Goal: Information Seeking & Learning: Check status

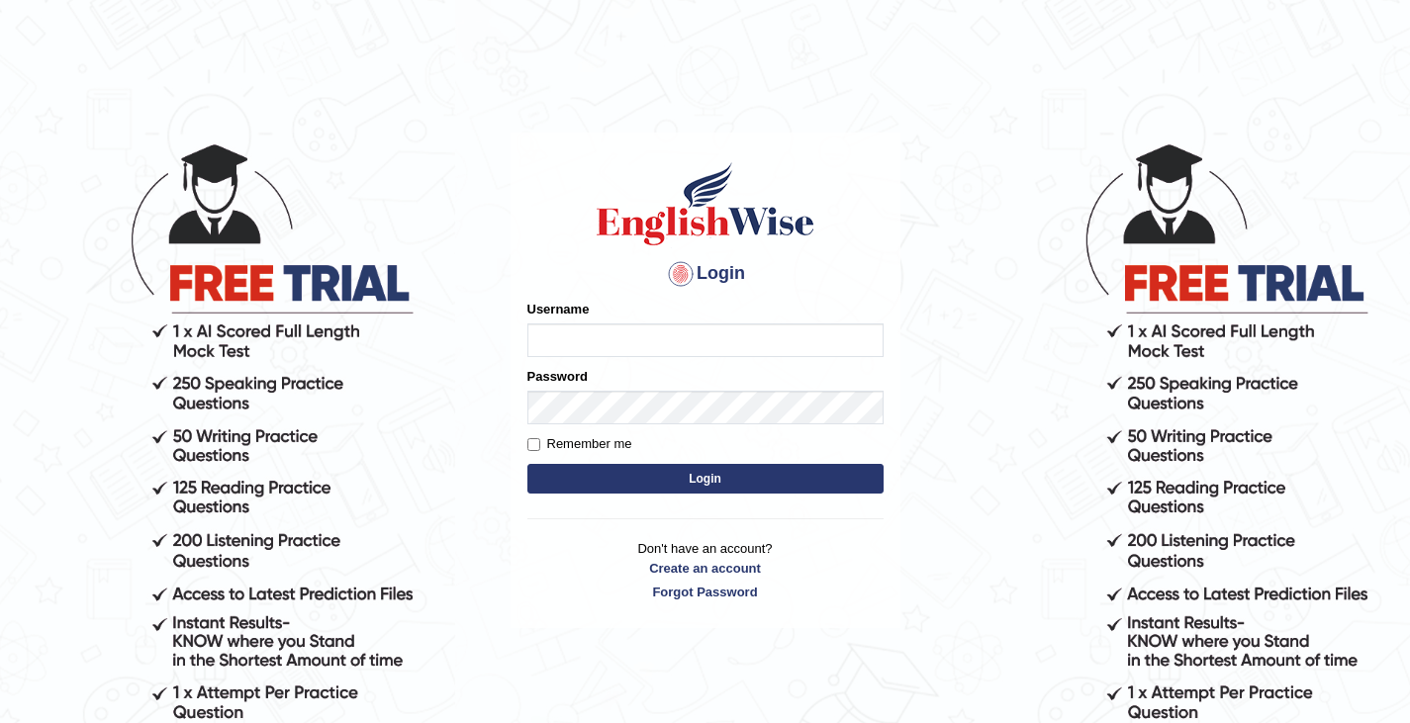
type input "0466609749"
click at [706, 491] on button "Login" at bounding box center [705, 479] width 356 height 30
type input "0466609749"
click at [725, 484] on button "Login" at bounding box center [705, 479] width 356 height 30
click at [706, 483] on button "Login" at bounding box center [705, 479] width 356 height 30
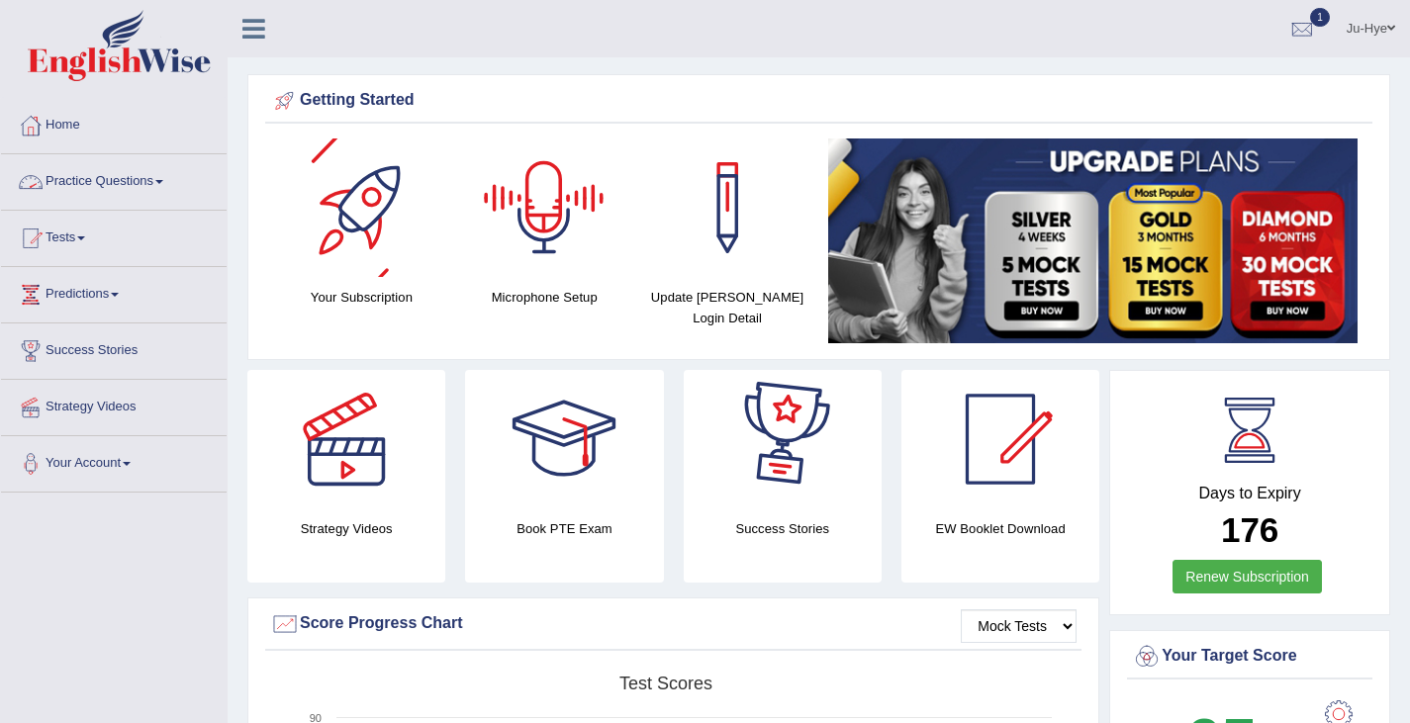
click at [94, 177] on link "Practice Questions" at bounding box center [114, 178] width 226 height 49
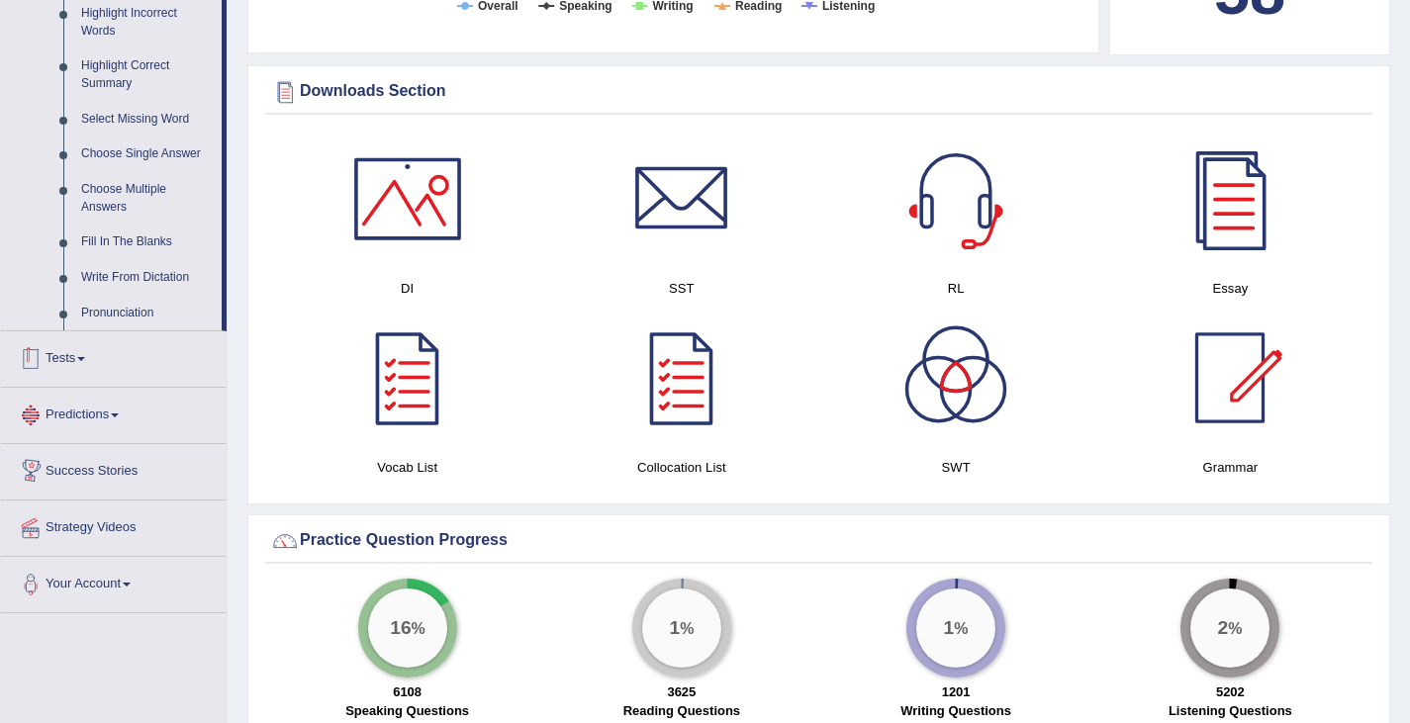
click at [41, 345] on div at bounding box center [31, 359] width 30 height 30
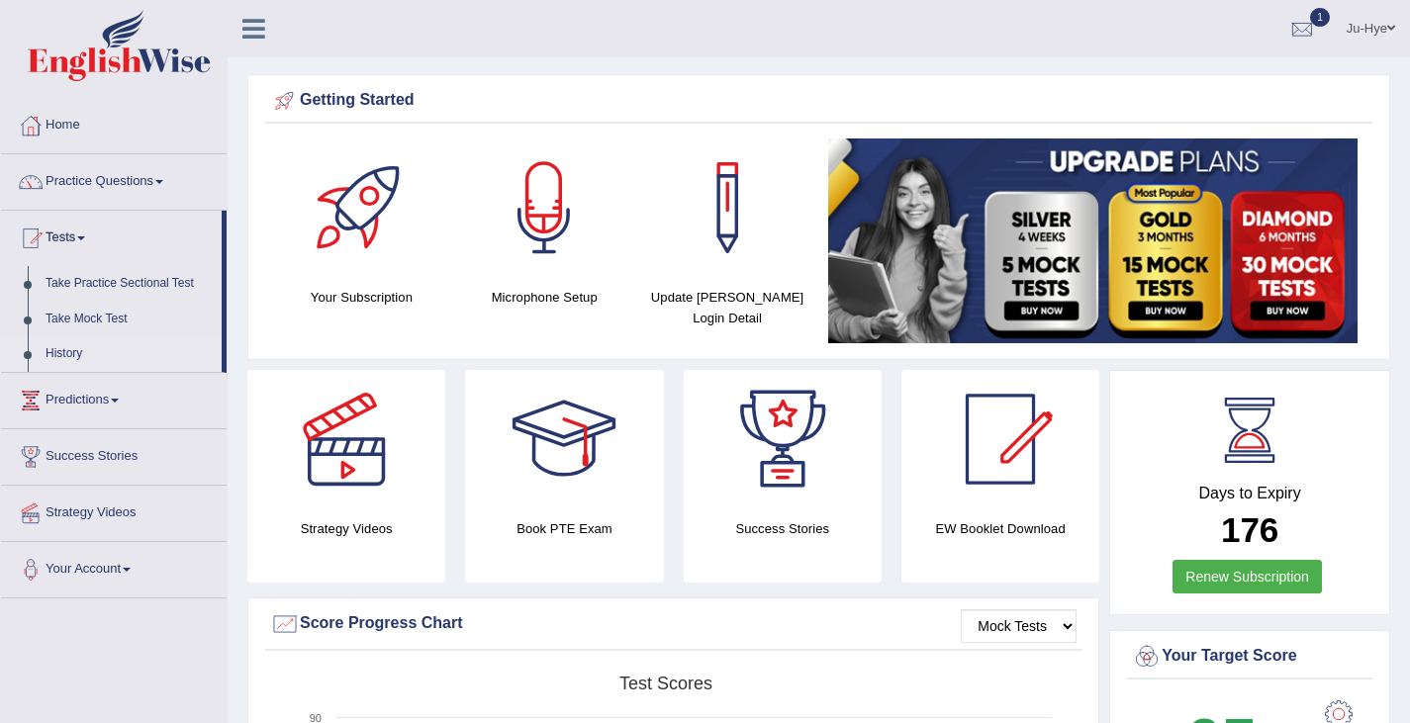
click at [56, 356] on link "History" at bounding box center [129, 354] width 185 height 36
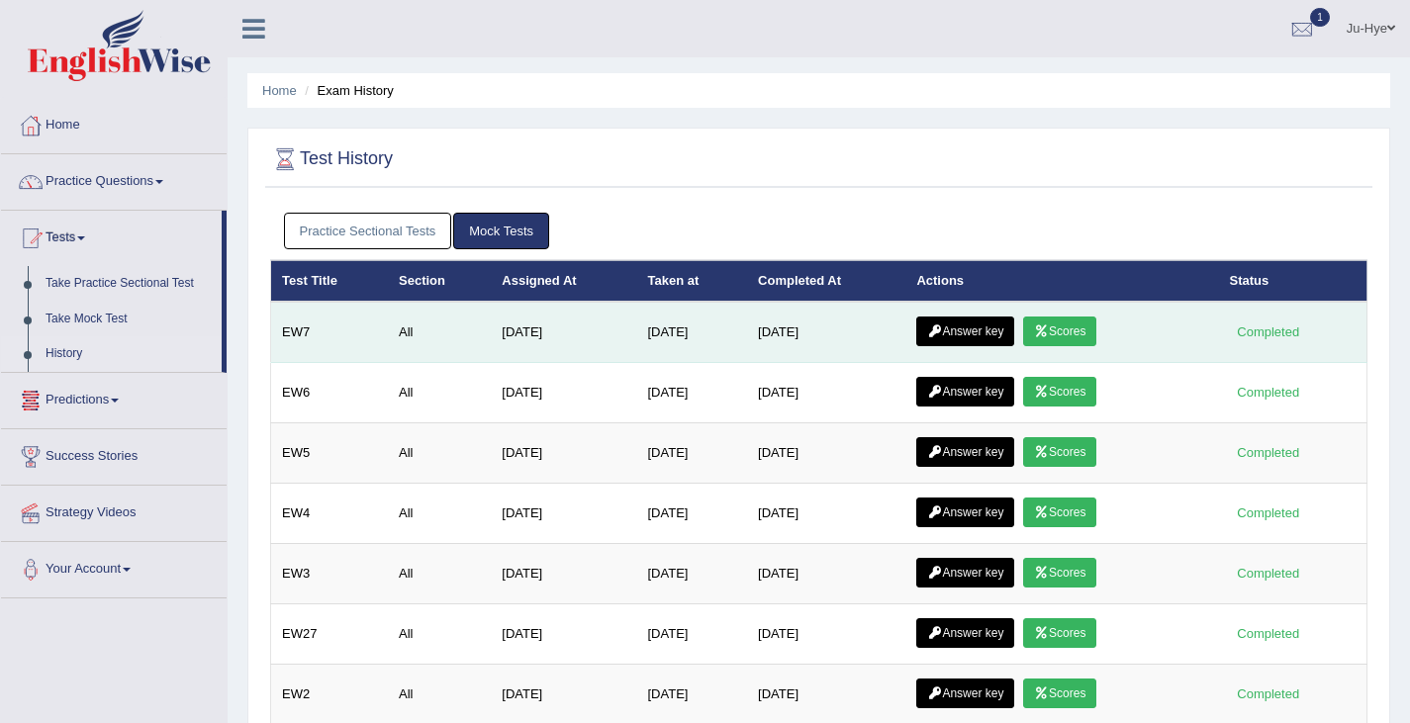
click at [1076, 326] on link "Scores" at bounding box center [1059, 332] width 73 height 30
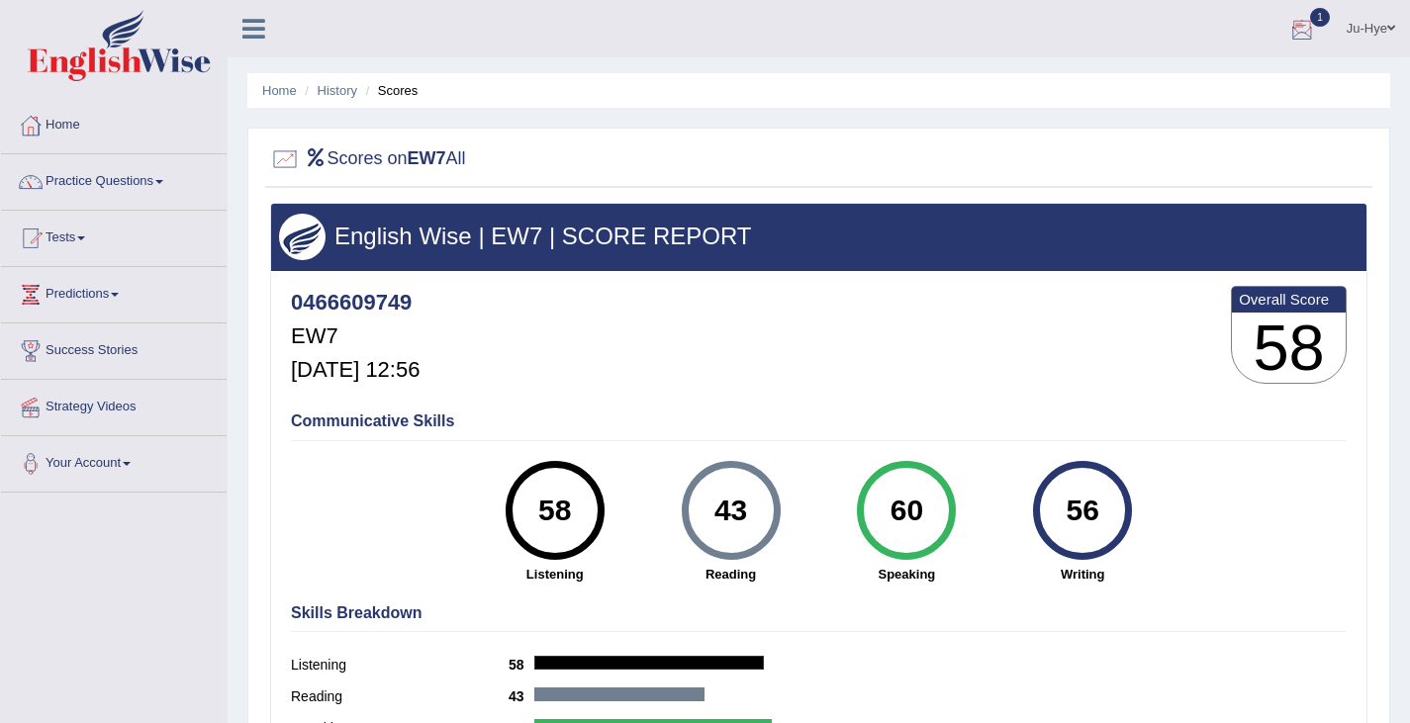
click at [1293, 28] on div at bounding box center [1302, 30] width 30 height 30
click at [126, 188] on link "Practice Questions" at bounding box center [114, 178] width 226 height 49
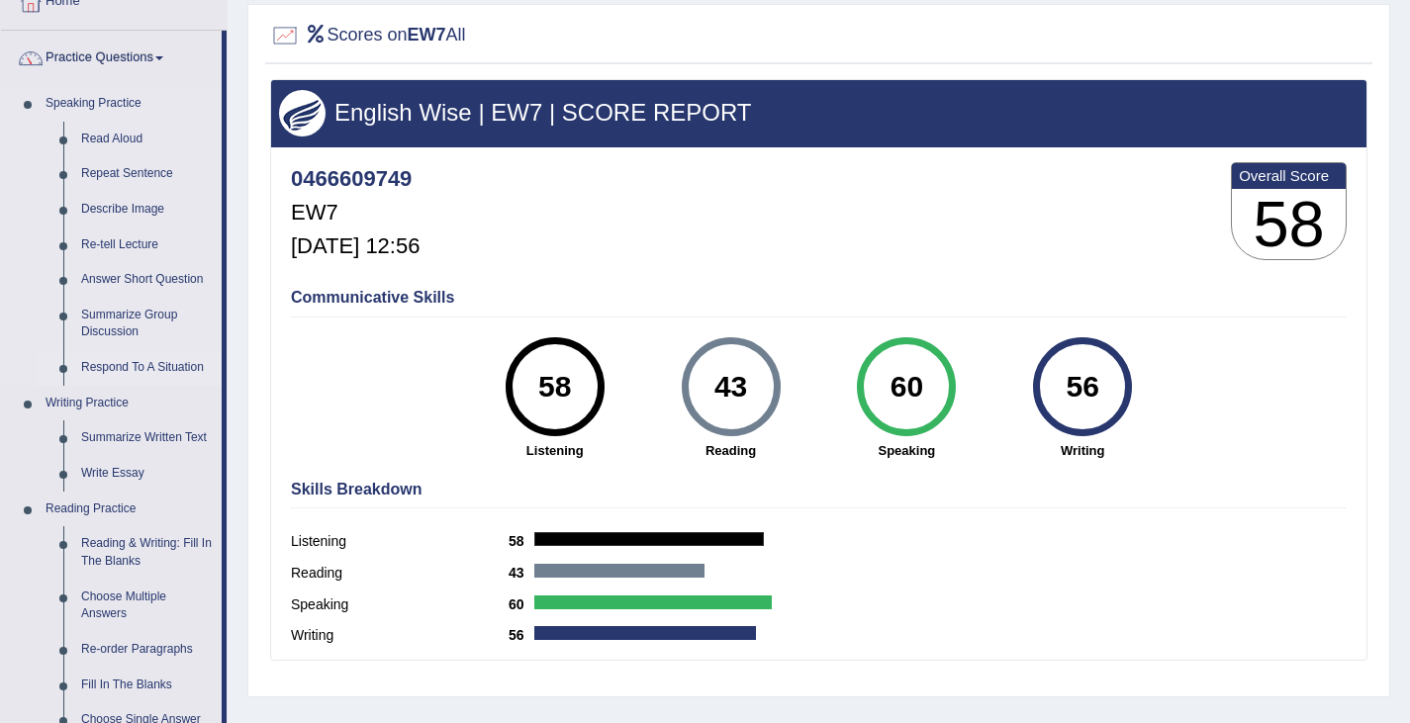
scroll to position [128, 0]
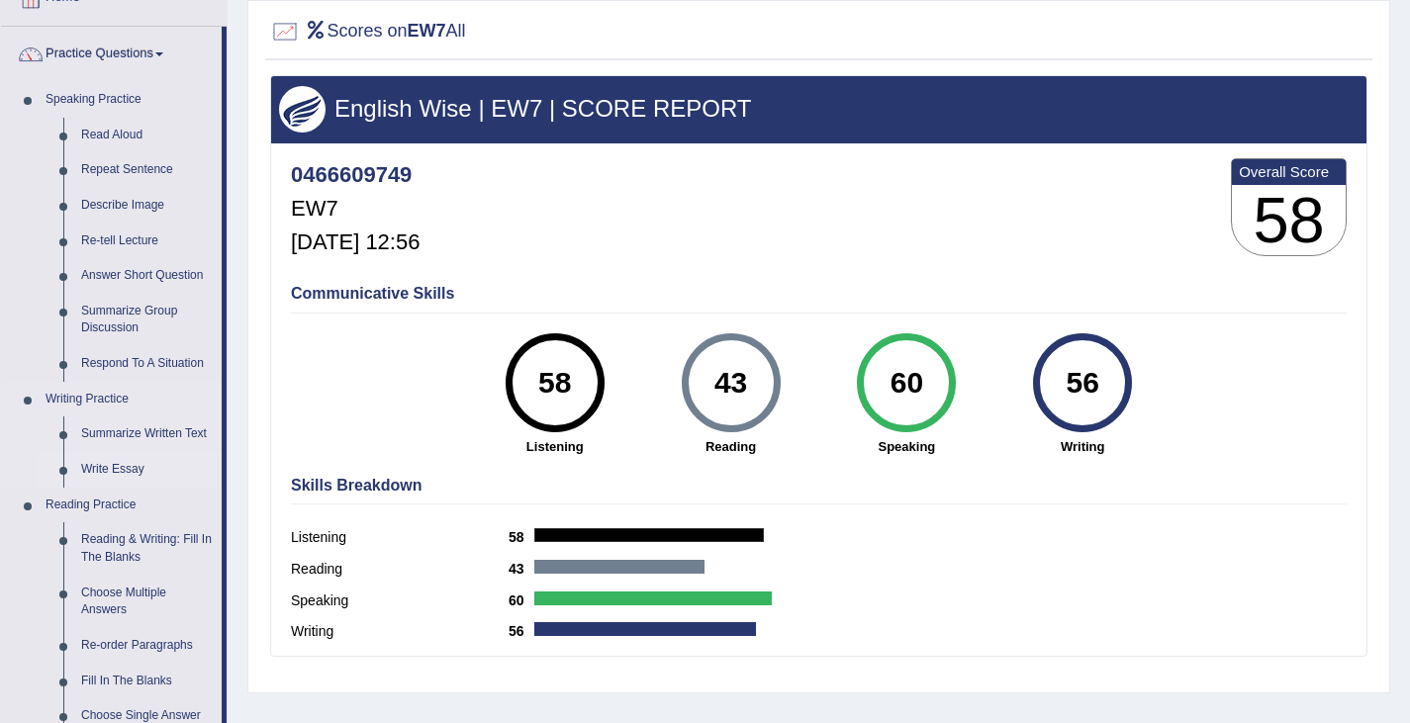
click at [109, 462] on link "Write Essay" at bounding box center [146, 470] width 149 height 36
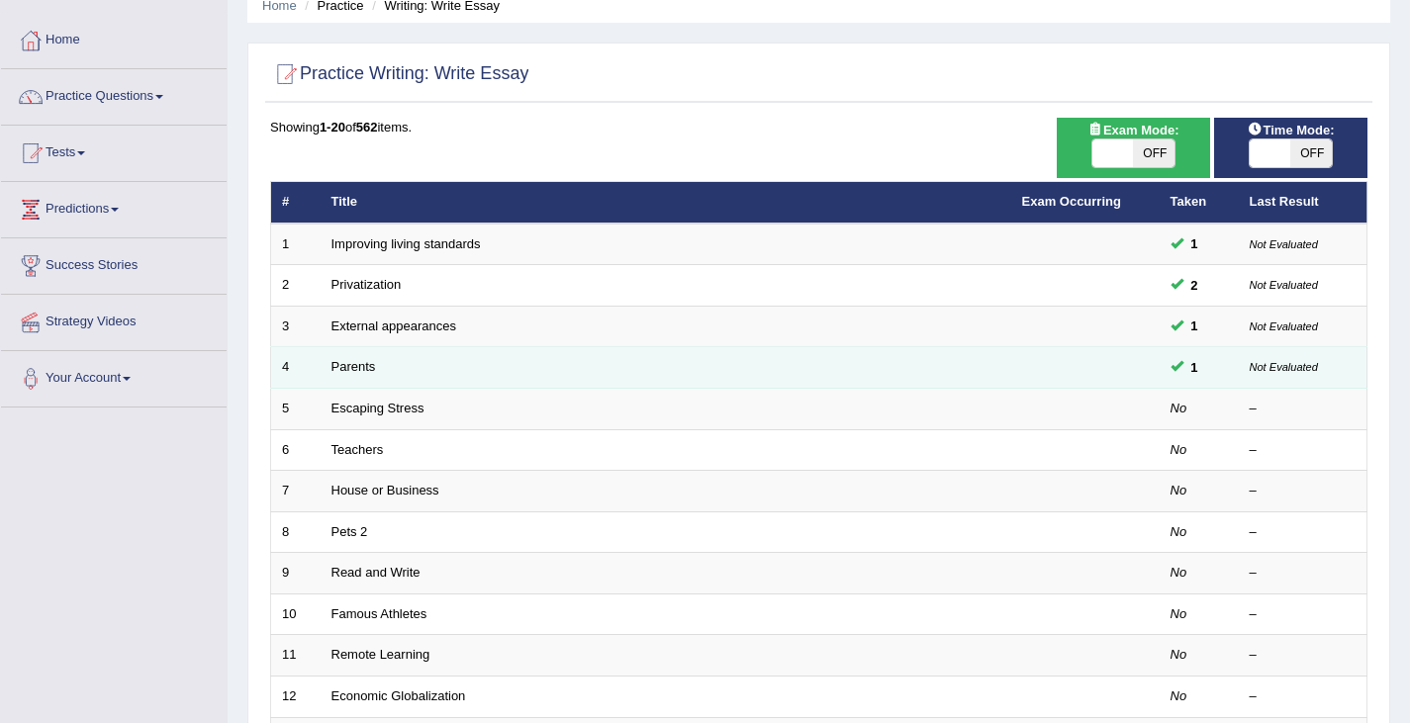
scroll to position [96, 0]
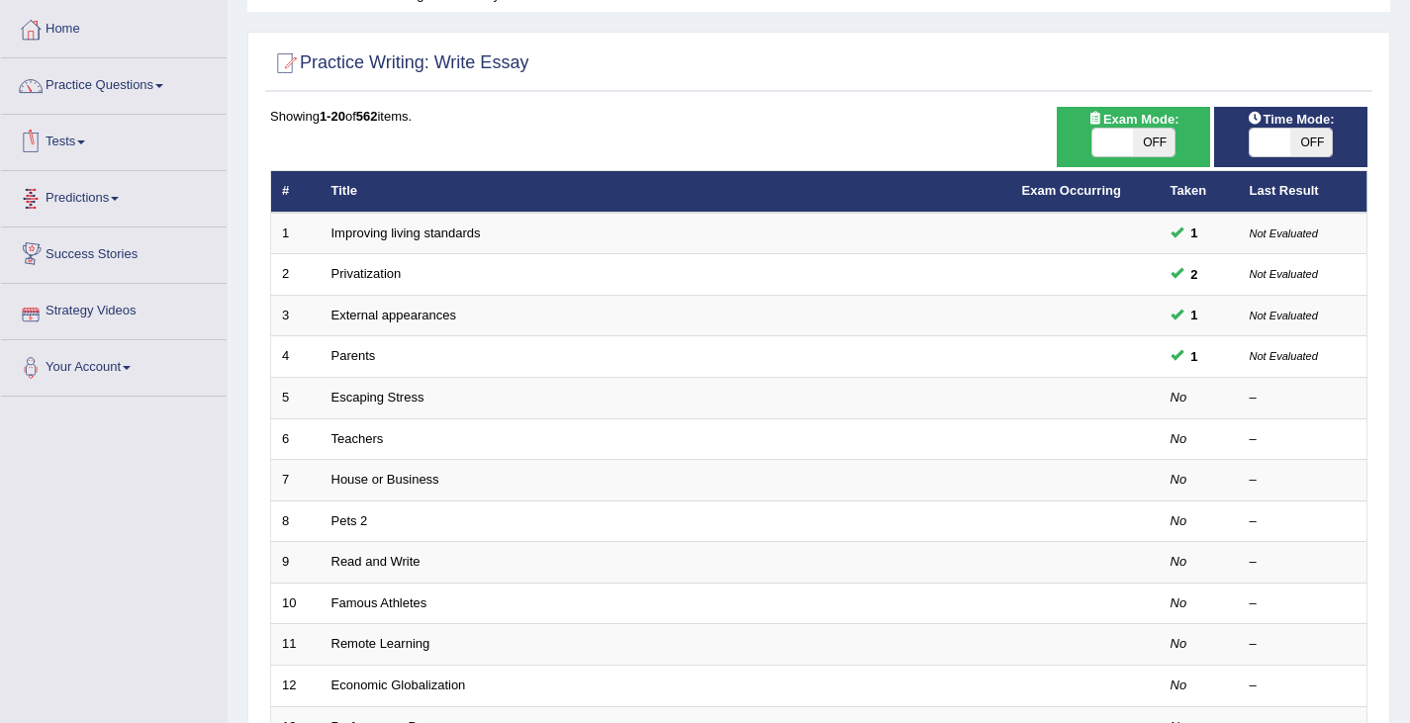
click at [69, 145] on link "Tests" at bounding box center [114, 139] width 226 height 49
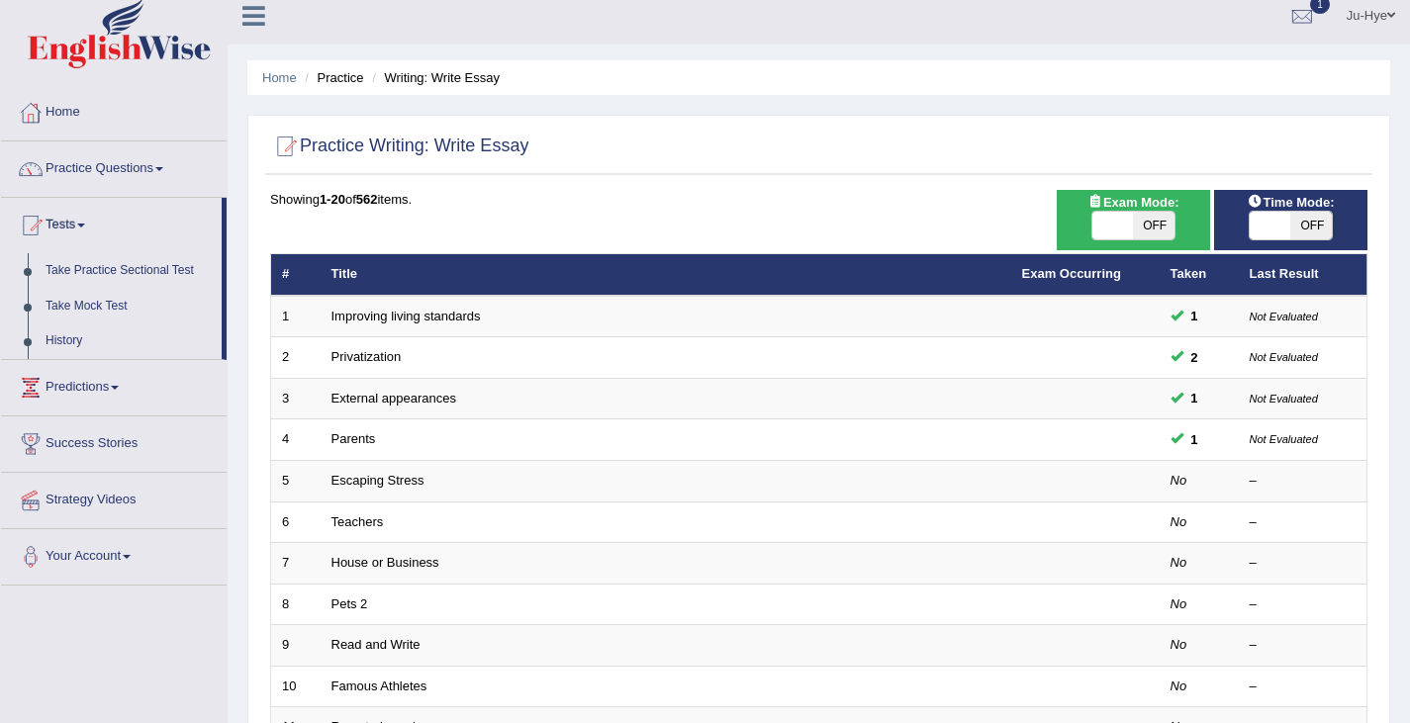
scroll to position [11, 0]
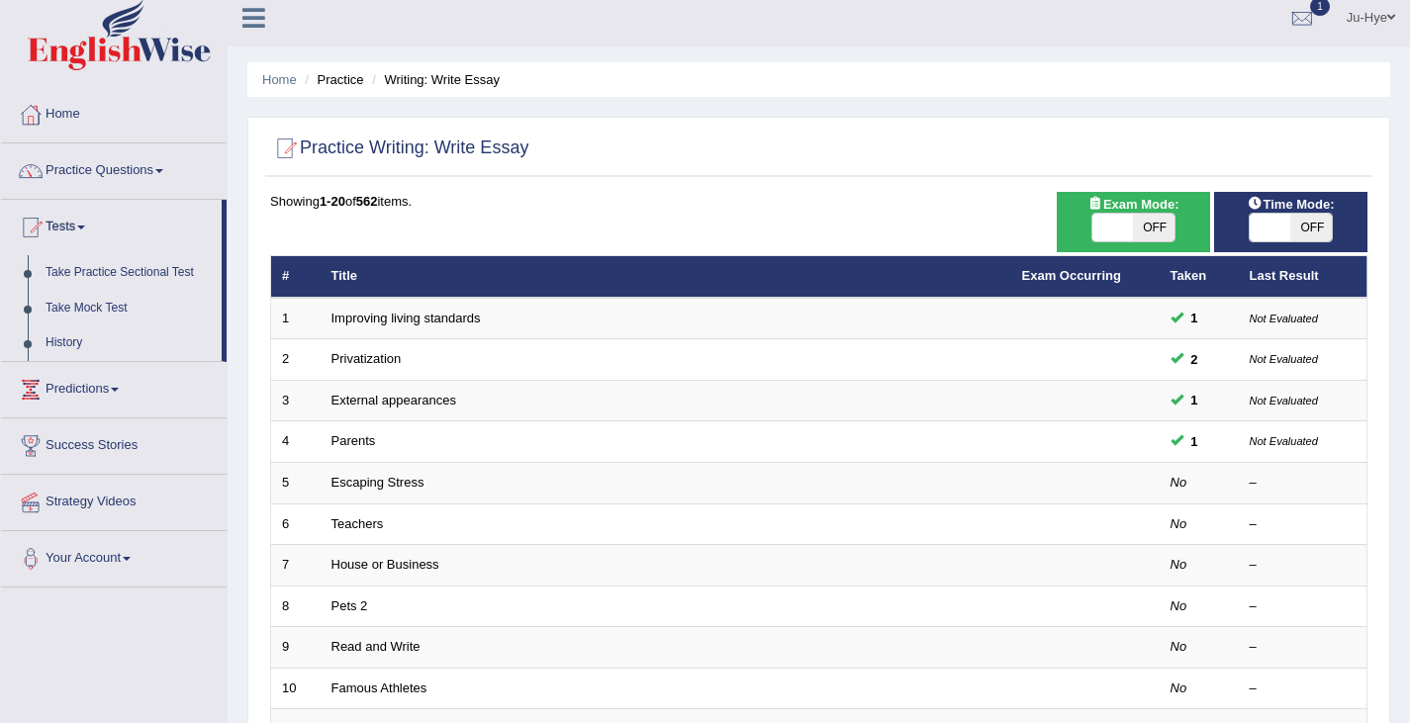
click at [134, 180] on link "Practice Questions" at bounding box center [114, 167] width 226 height 49
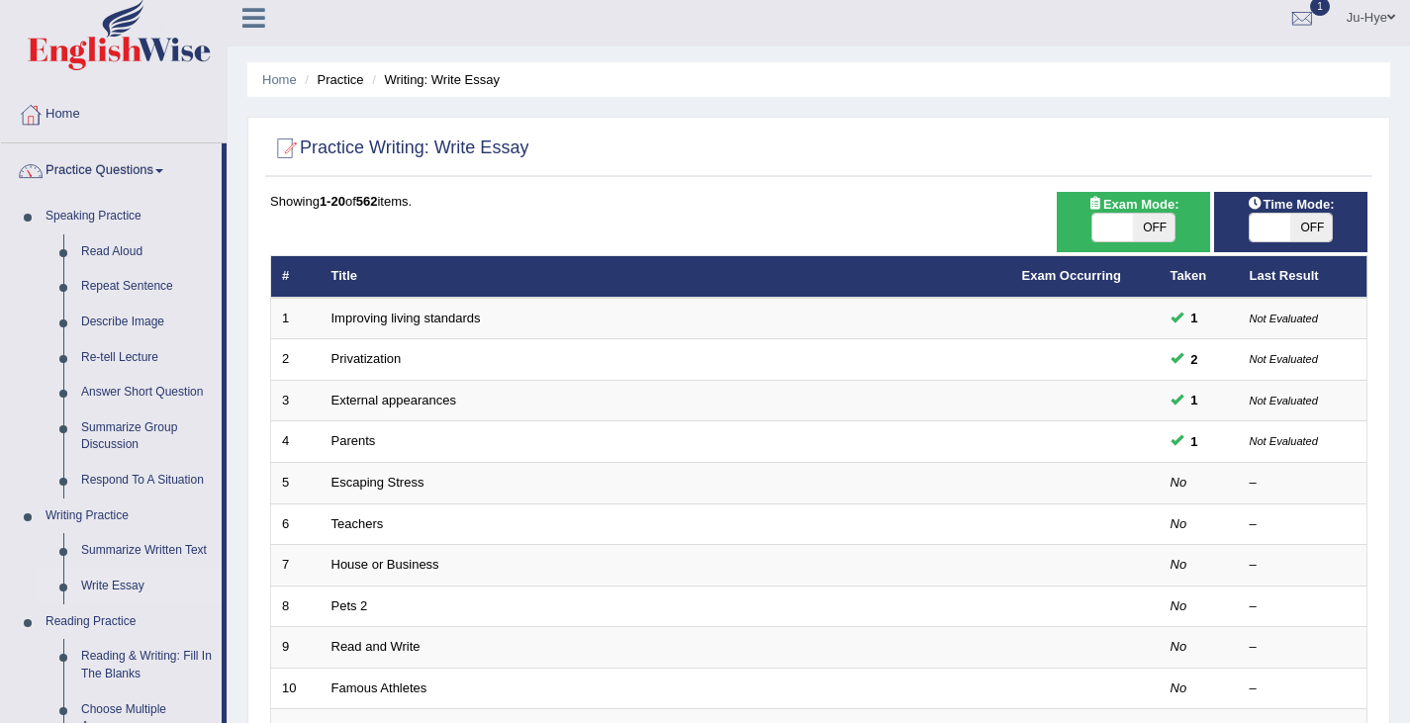
click at [149, 181] on link "Practice Questions" at bounding box center [111, 167] width 221 height 49
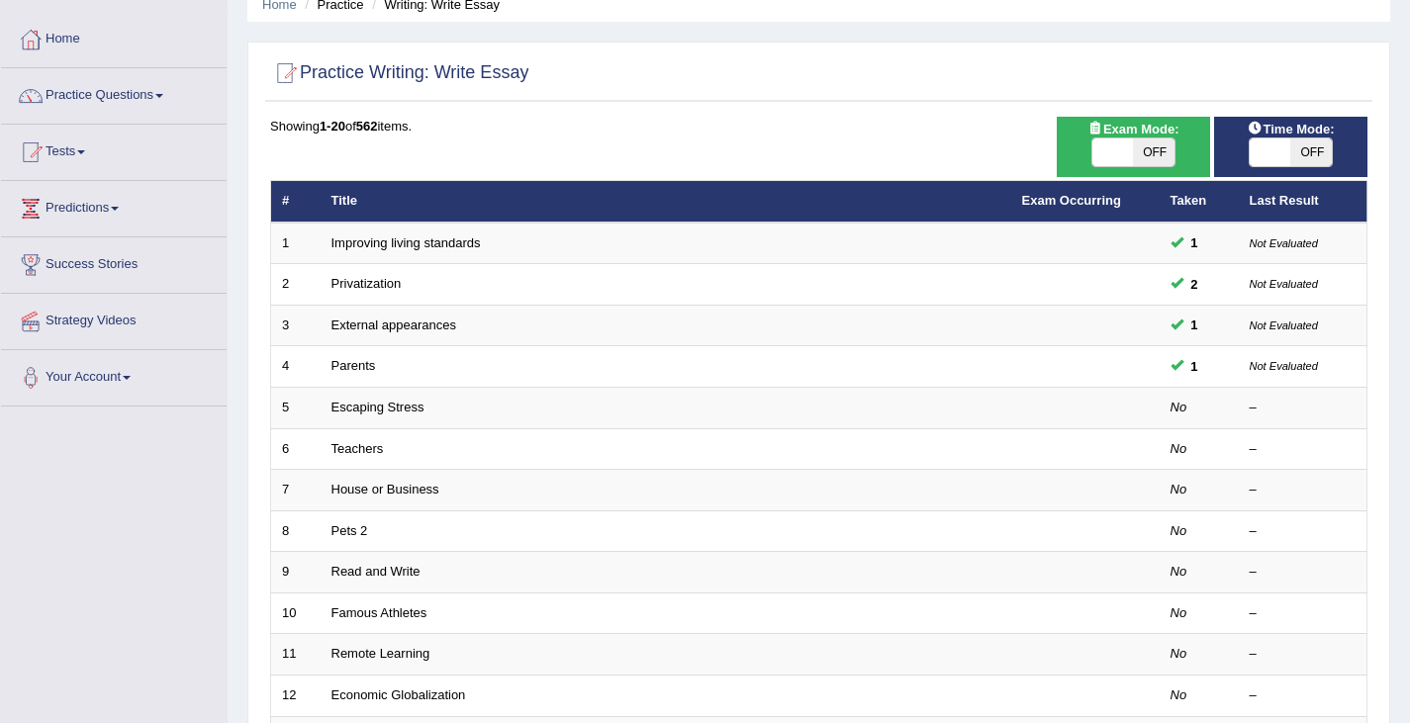
scroll to position [89, 0]
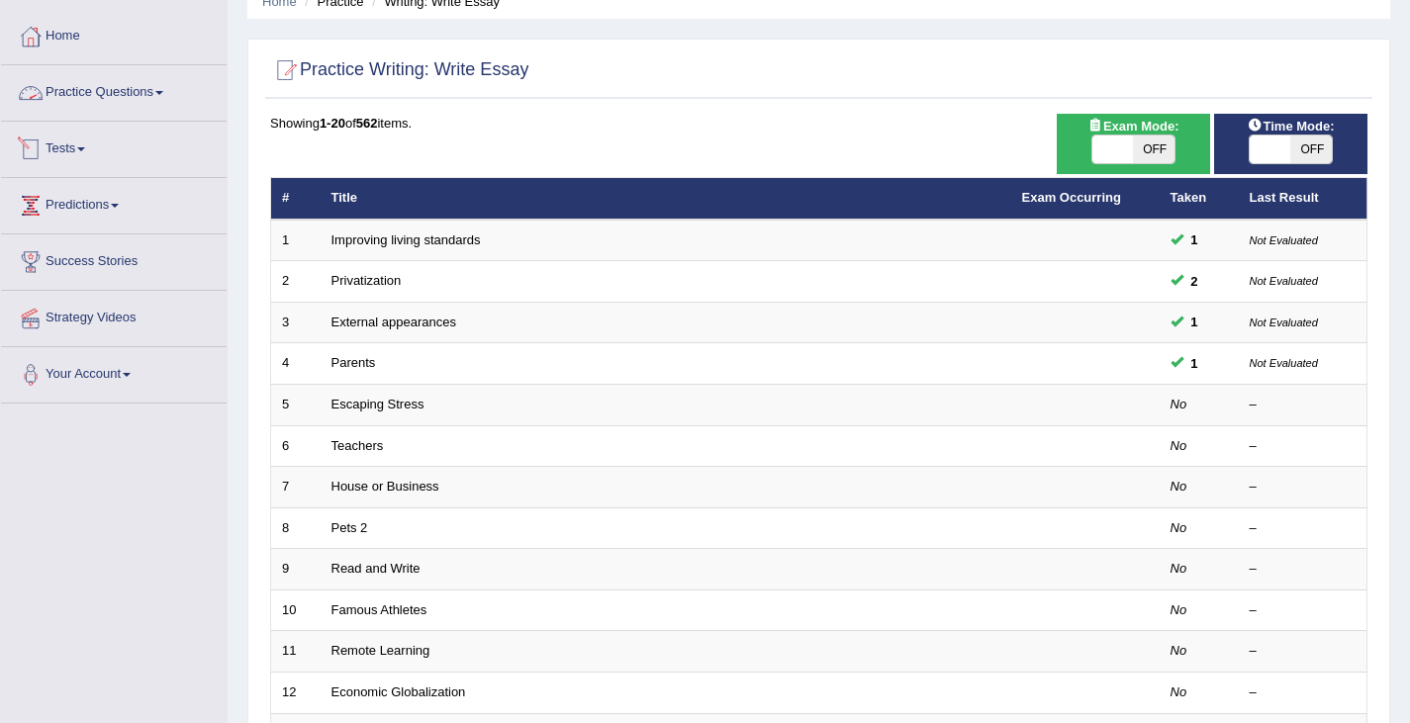
click at [70, 137] on link "Tests" at bounding box center [114, 146] width 226 height 49
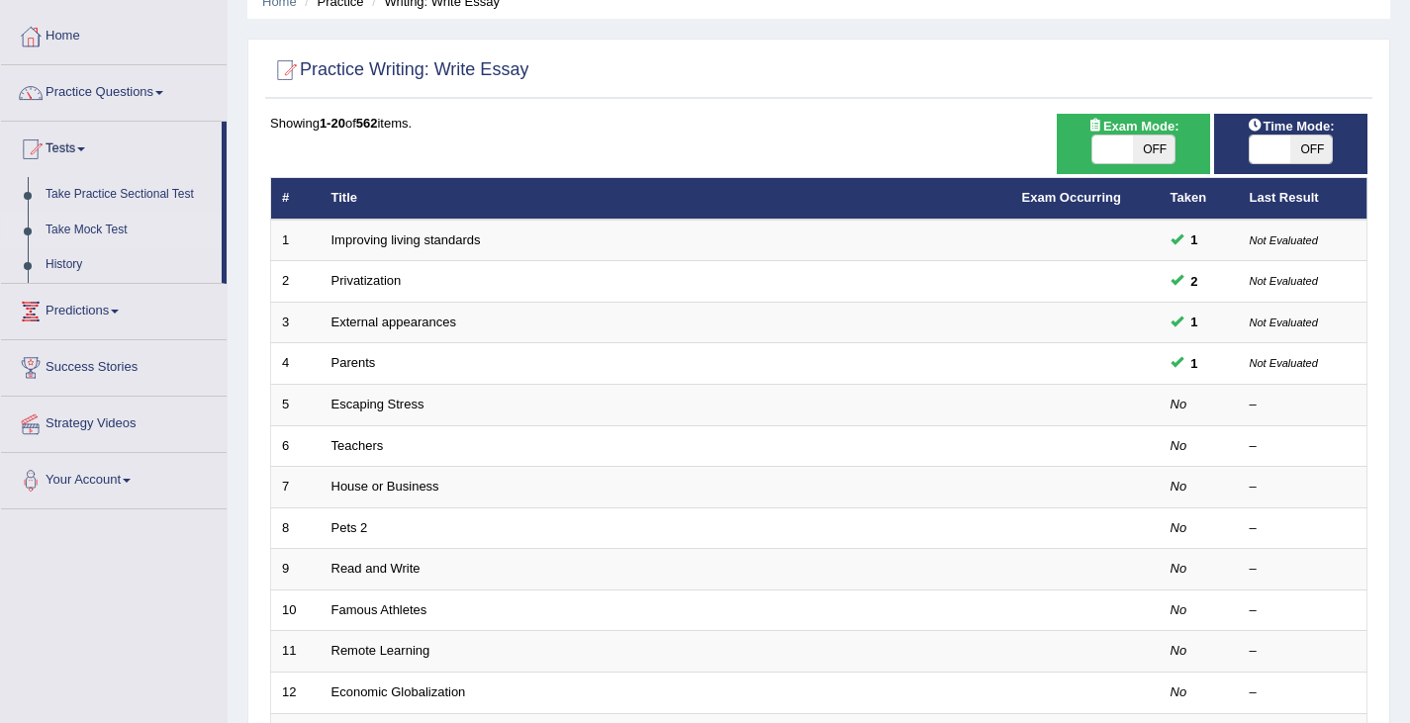
click at [92, 233] on link "Take Mock Test" at bounding box center [129, 231] width 185 height 36
click at [1, 624] on div "Toggle navigation Home Practice Questions Speaking Practice Read Aloud Repeat S…" at bounding box center [705, 561] width 1410 height 1300
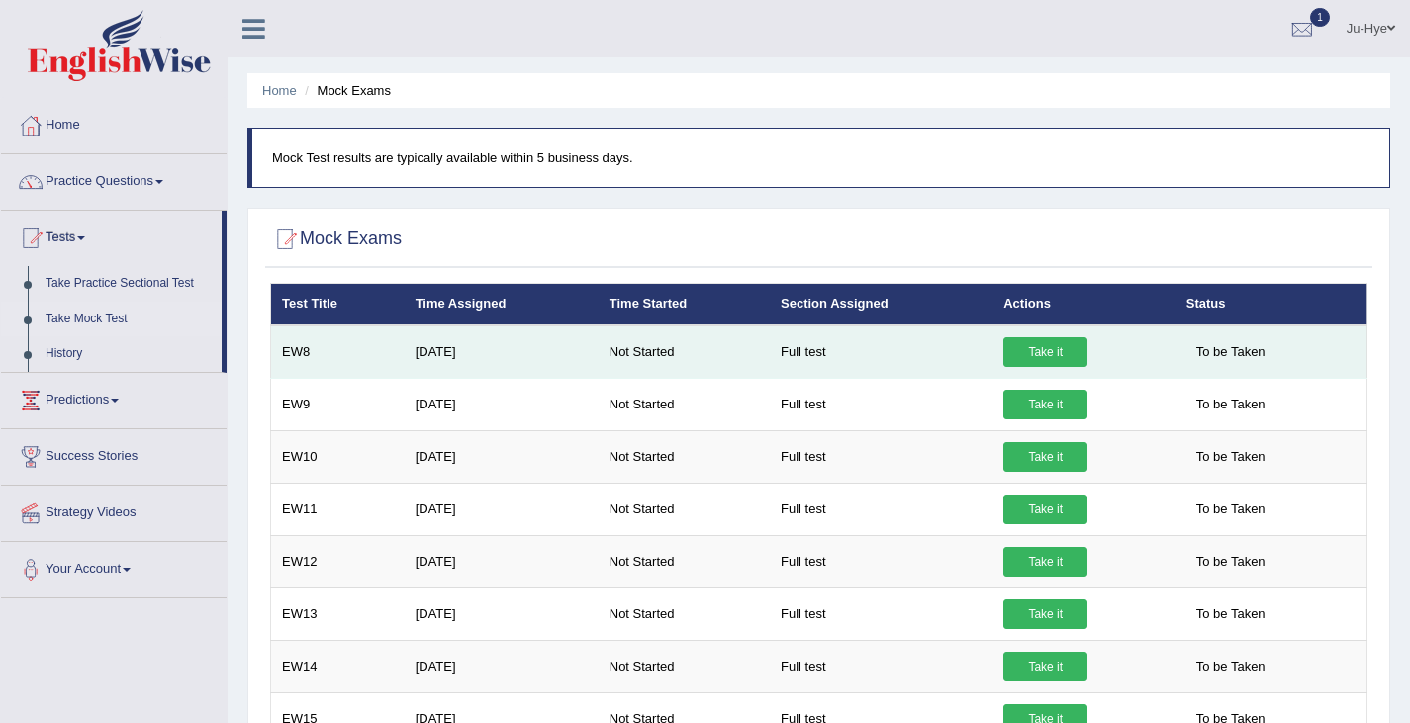
click at [1050, 354] on link "Take it" at bounding box center [1045, 352] width 84 height 30
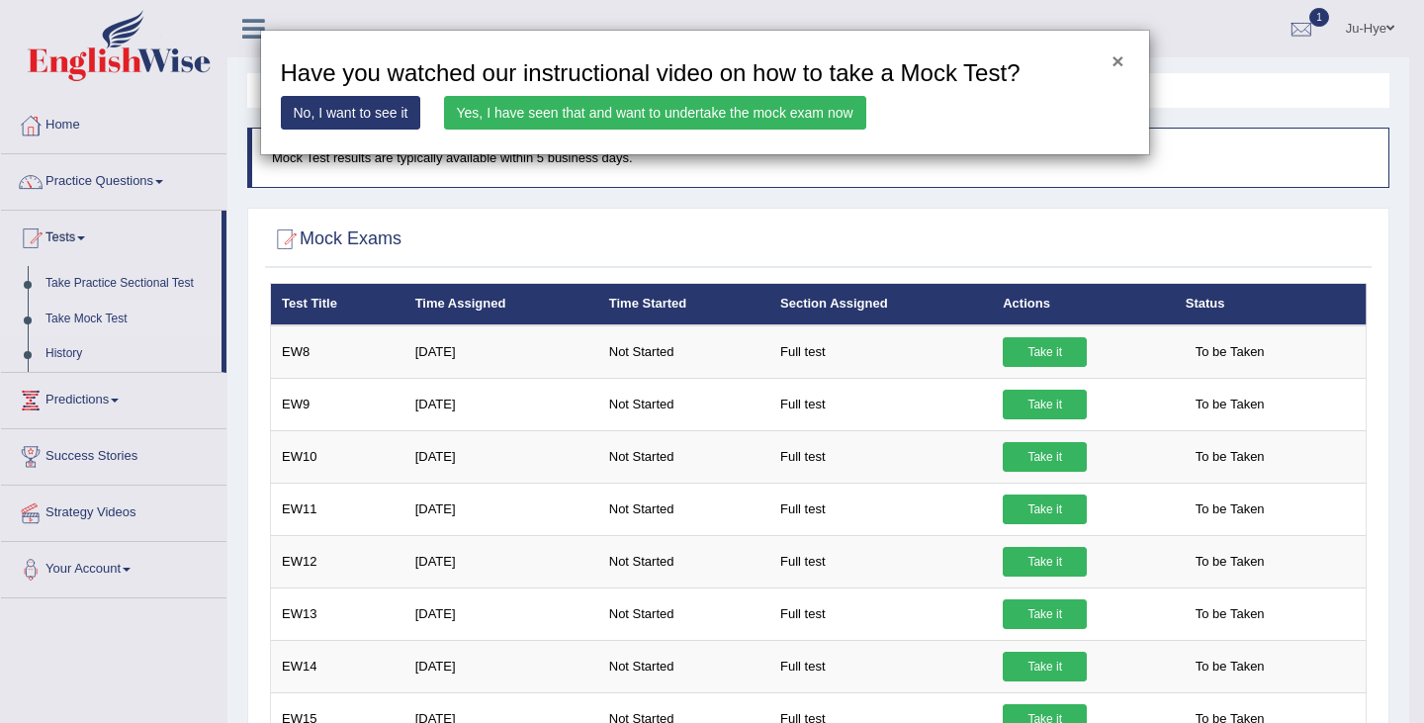
click at [1113, 58] on button "×" at bounding box center [1118, 60] width 12 height 21
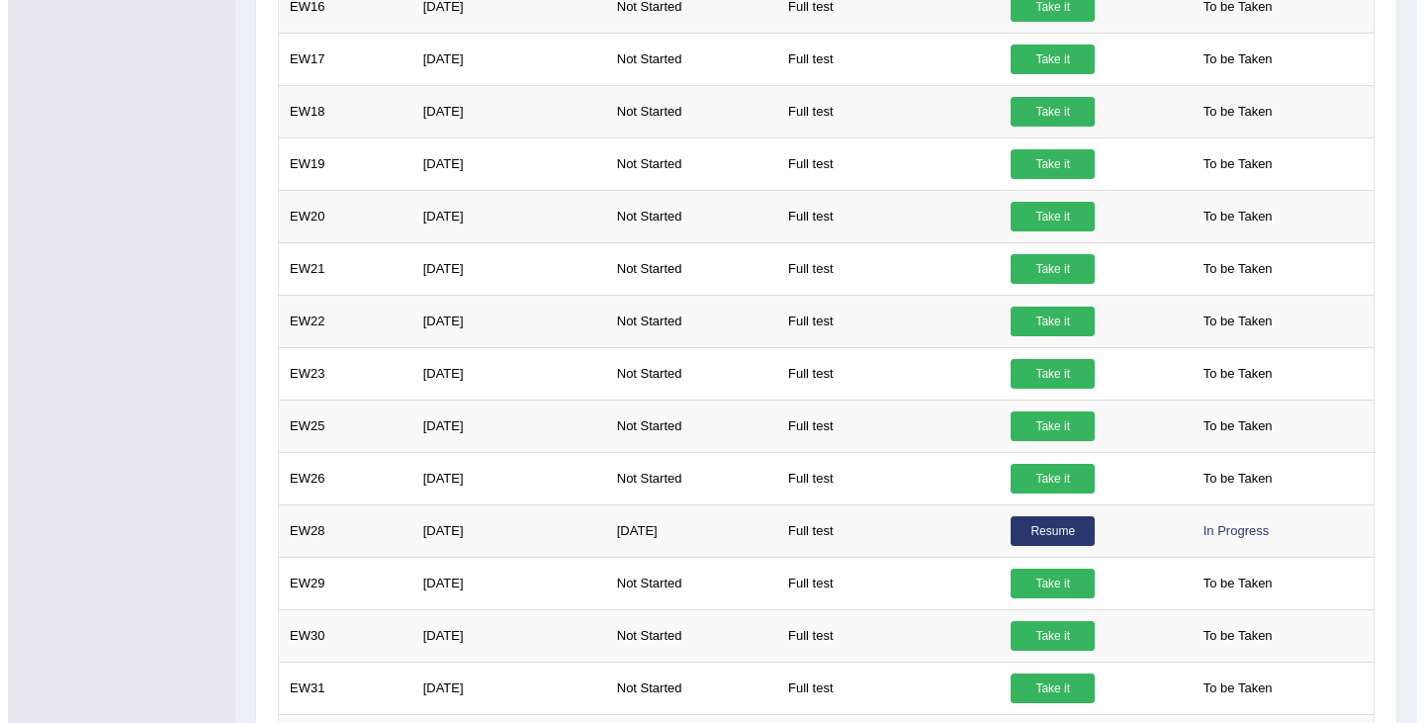
scroll to position [814, 0]
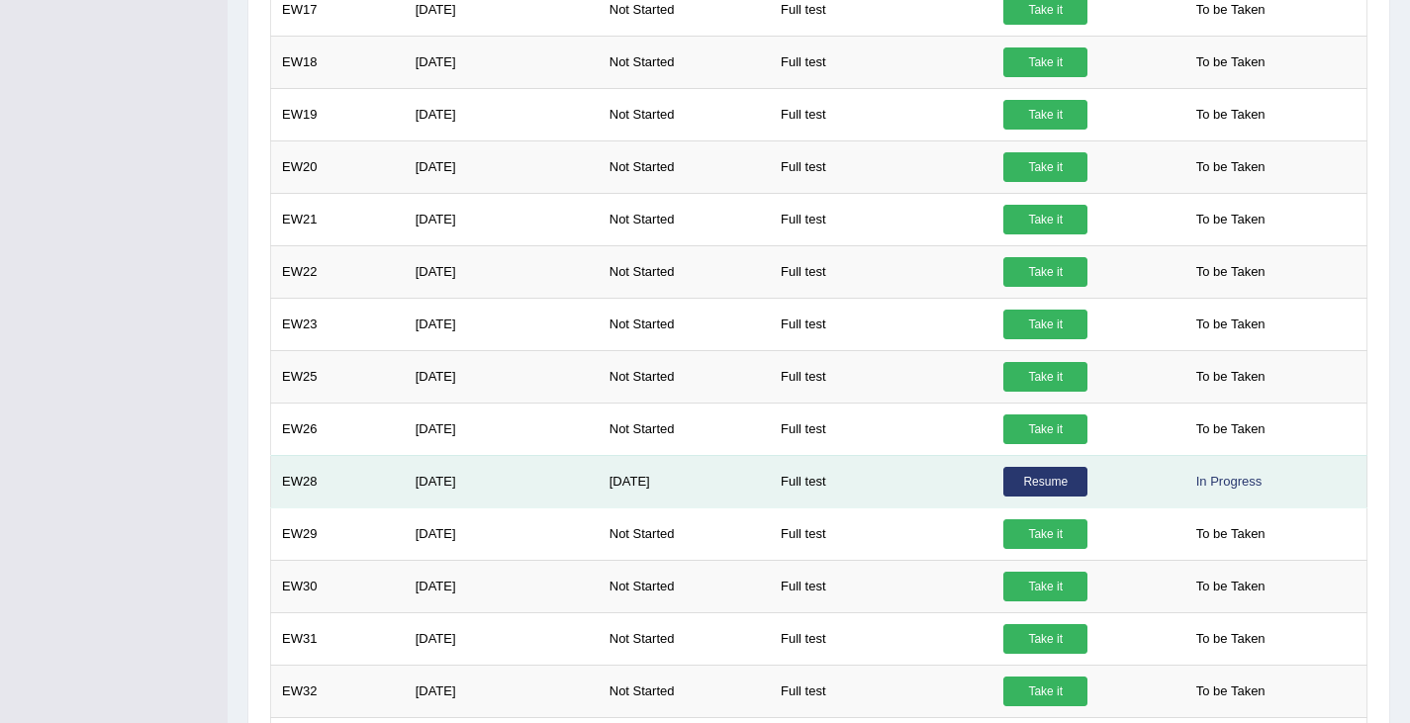
click at [1035, 486] on link "Resume" at bounding box center [1045, 482] width 84 height 30
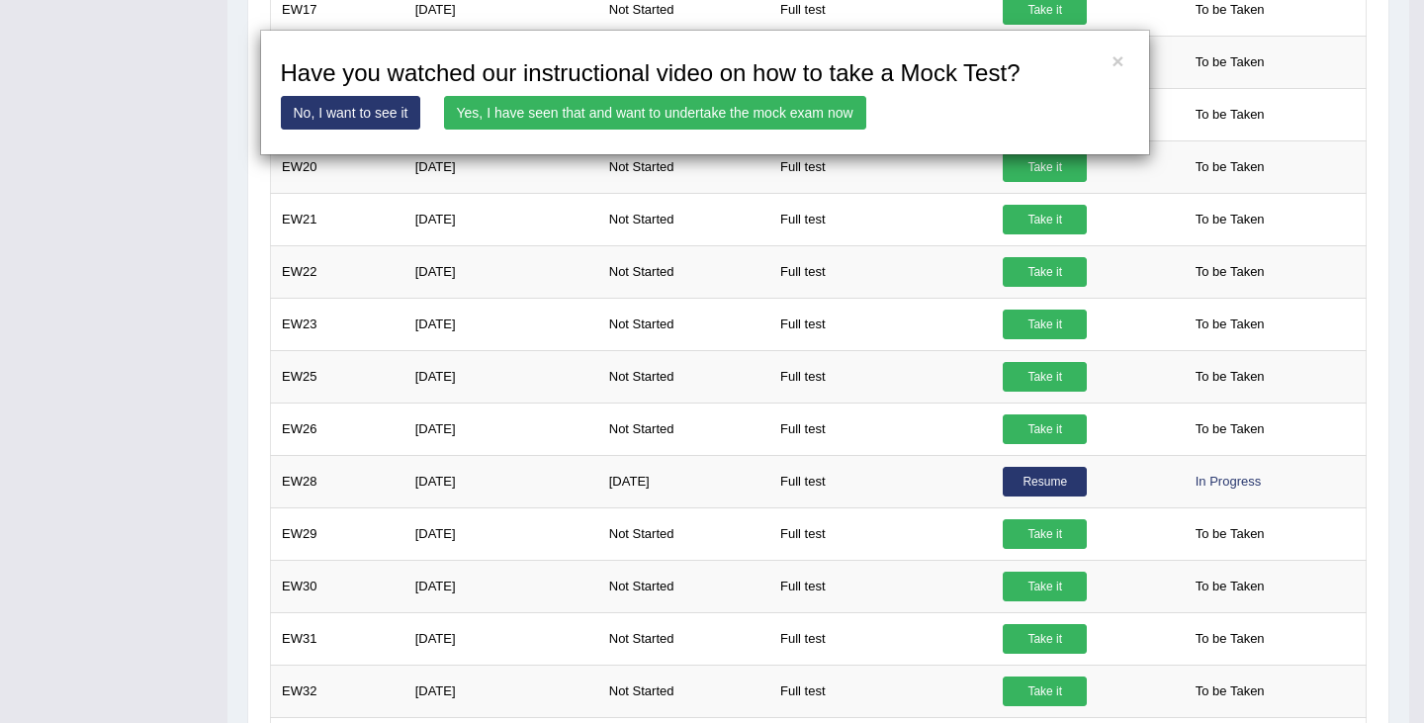
click at [790, 116] on link "Yes, I have seen that and want to undertake the mock exam now" at bounding box center [655, 113] width 422 height 34
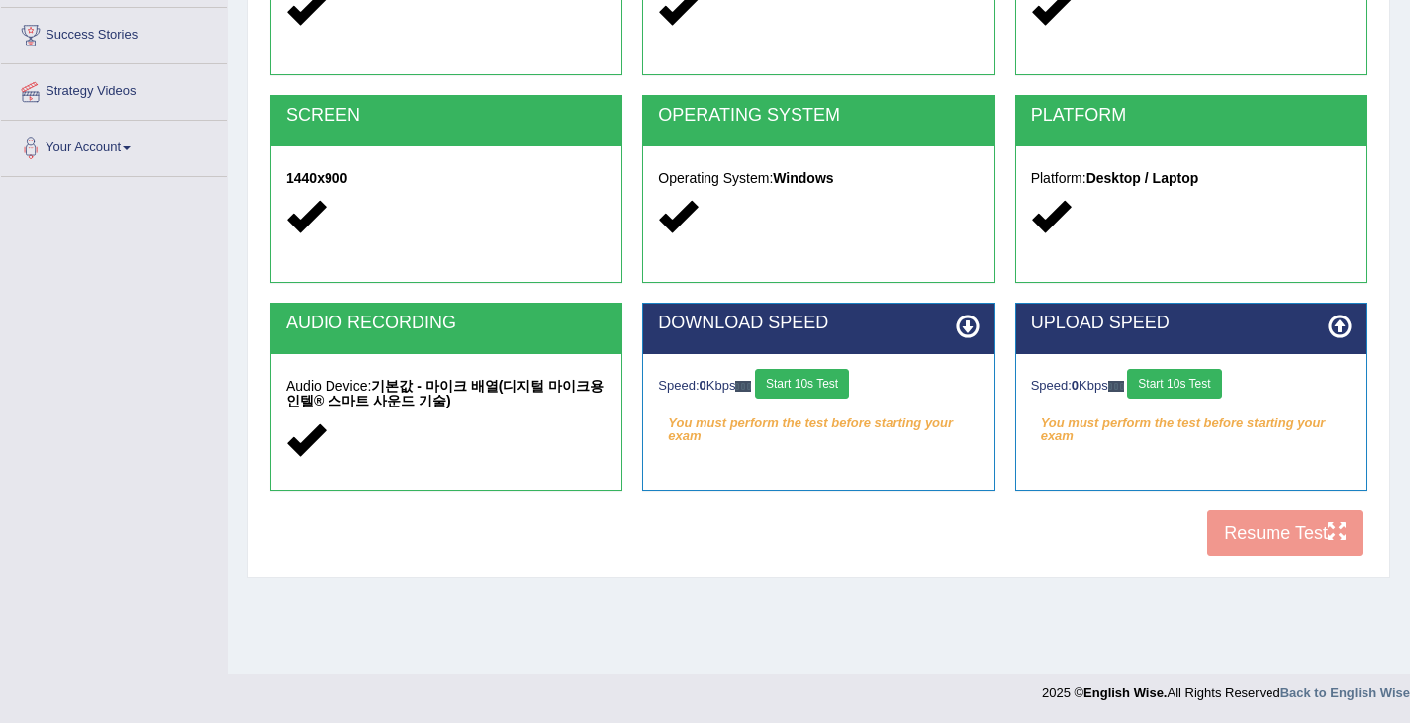
click at [819, 376] on button "Start 10s Test" at bounding box center [802, 384] width 94 height 30
click at [1171, 382] on button "Start 10s Test" at bounding box center [1174, 384] width 94 height 30
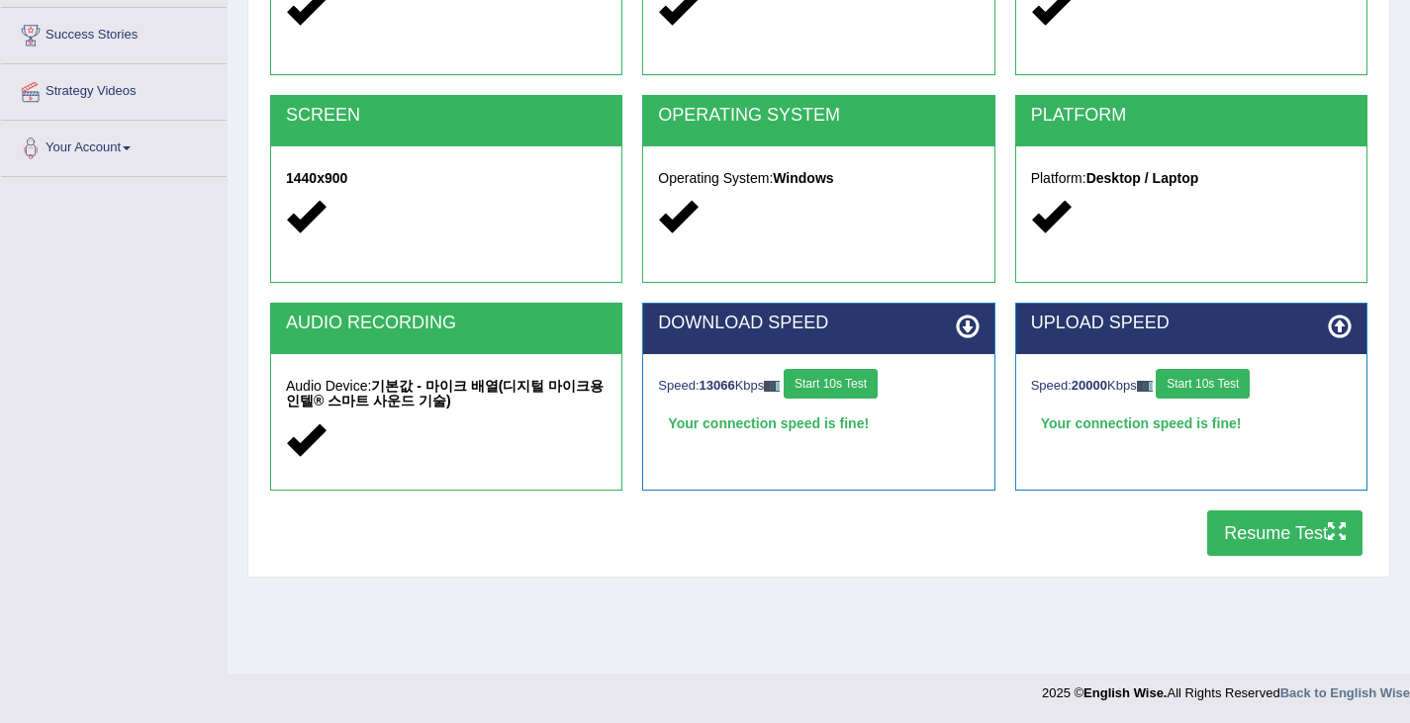
click at [1266, 532] on button "Resume Test" at bounding box center [1284, 533] width 155 height 46
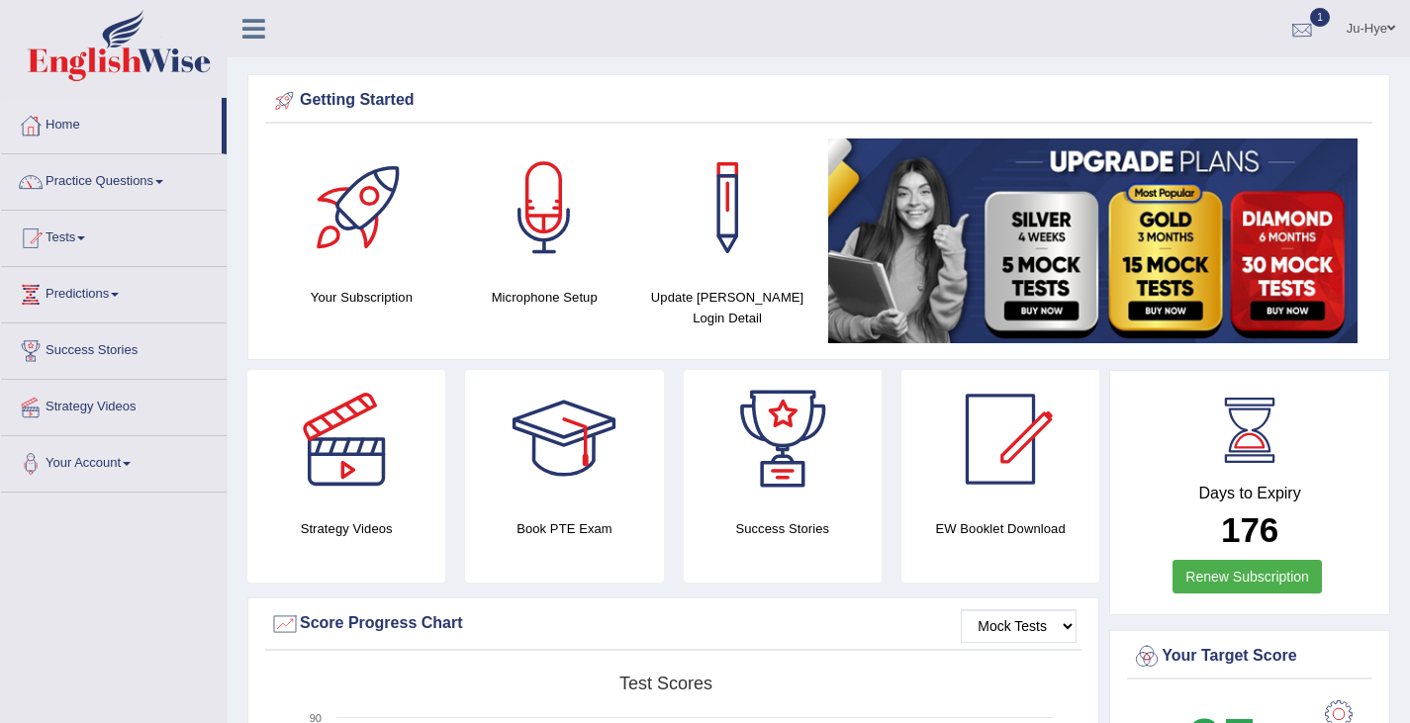
click at [1308, 19] on div at bounding box center [1302, 30] width 30 height 30
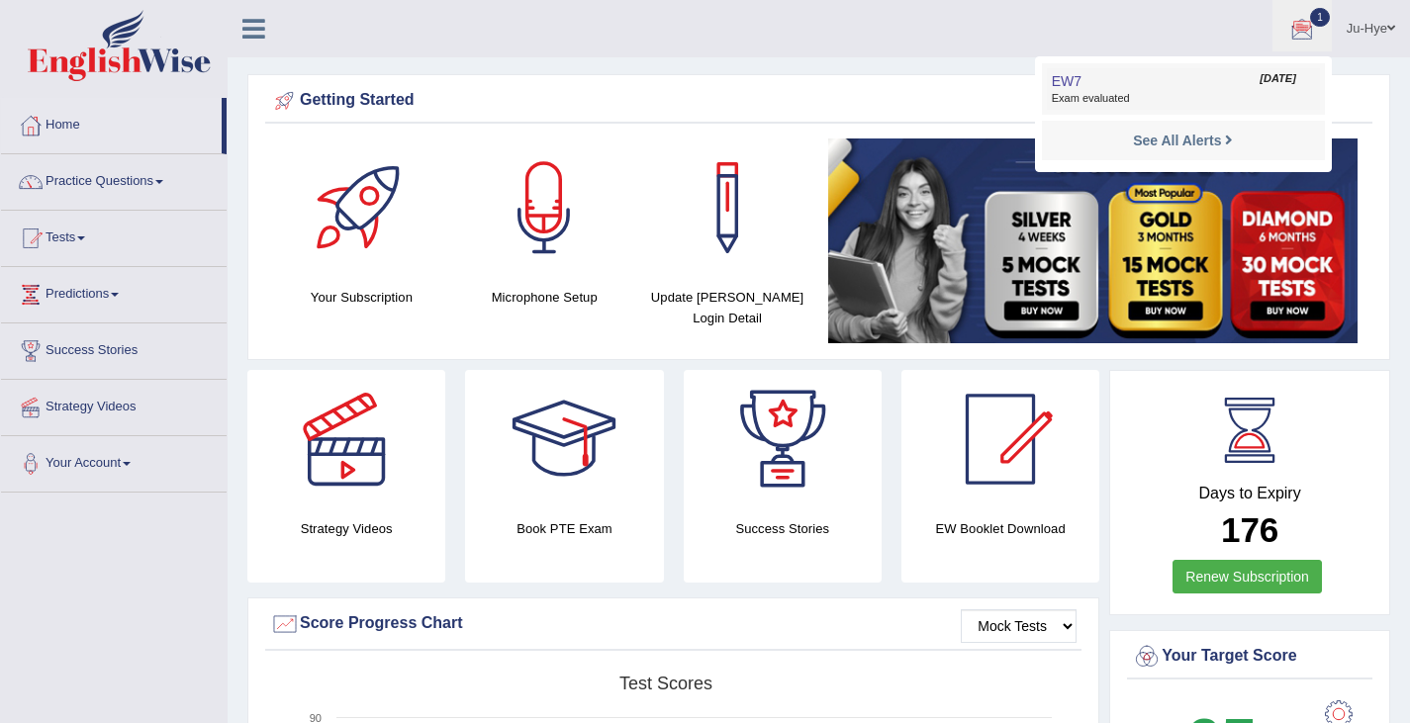
click at [1161, 95] on span "Exam evaluated" at bounding box center [1182, 99] width 263 height 16
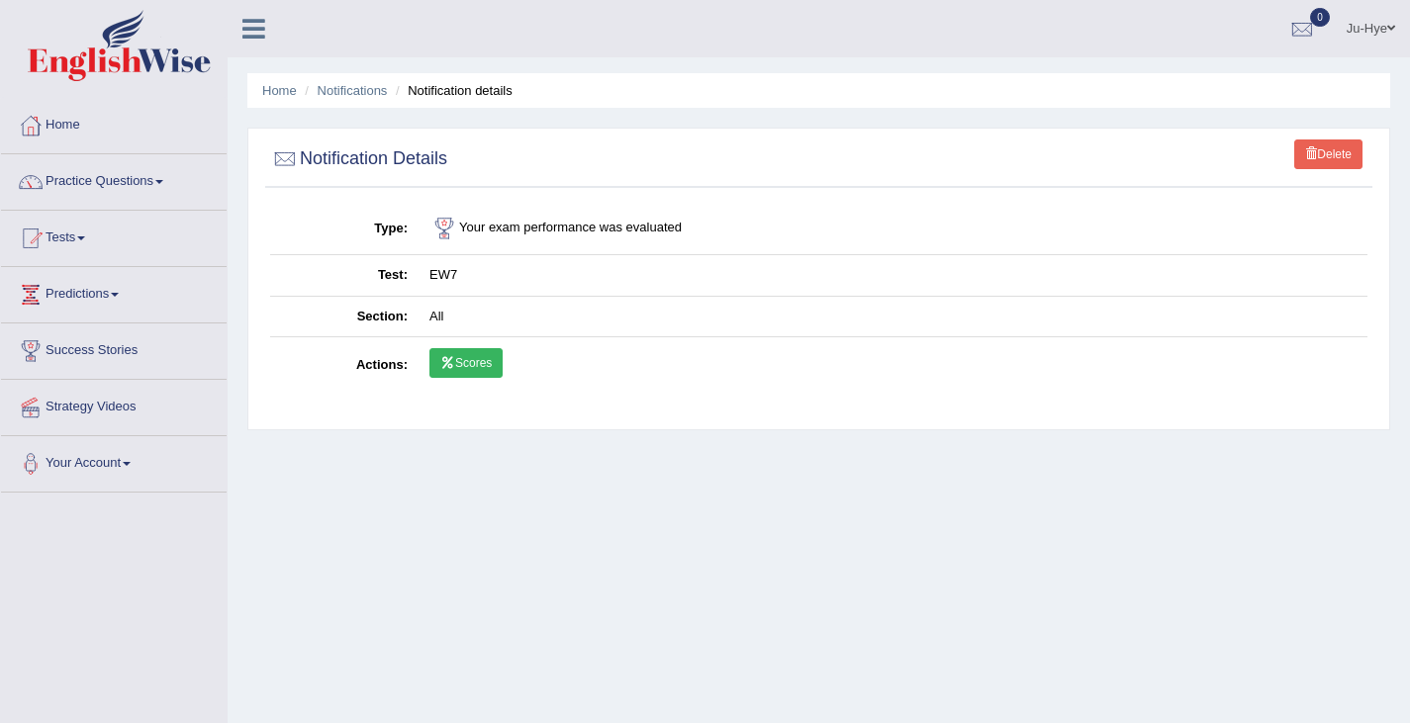
click at [468, 357] on link "Scores" at bounding box center [465, 363] width 73 height 30
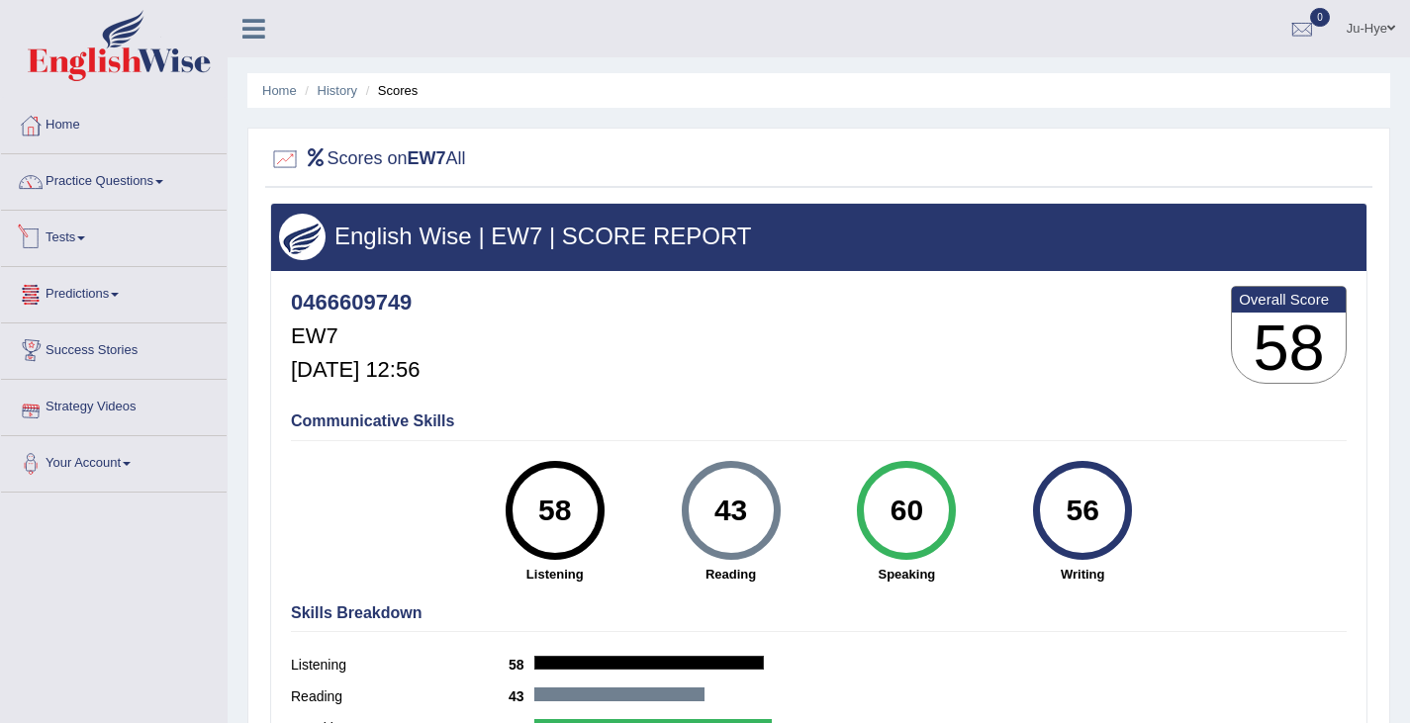
click at [97, 222] on link "Tests" at bounding box center [114, 235] width 226 height 49
